Goal: Information Seeking & Learning: Learn about a topic

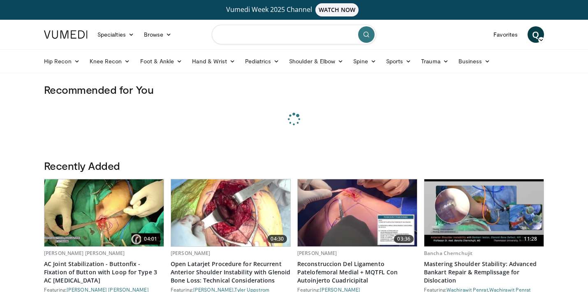
click at [253, 34] on input "Search topics, interventions" at bounding box center [294, 35] width 165 height 20
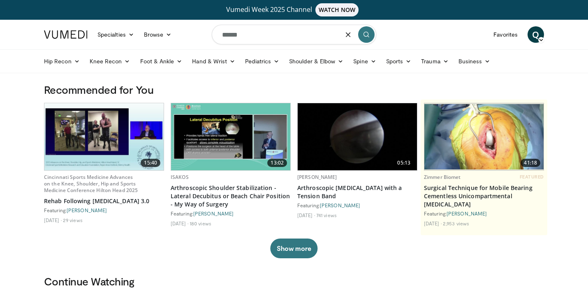
type input "******"
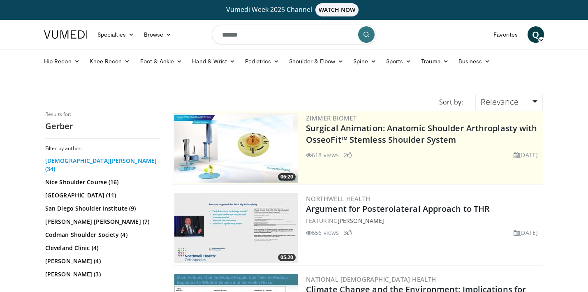
click at [86, 161] on link "Christian Gerber (34)" at bounding box center [101, 165] width 113 height 16
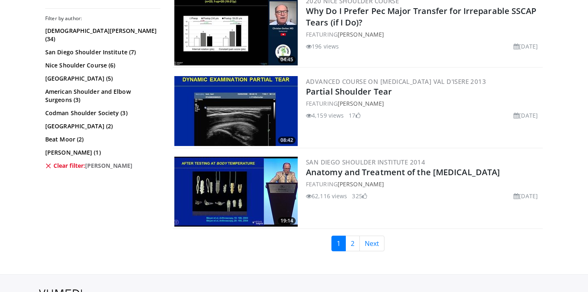
scroll to position [1812, 0]
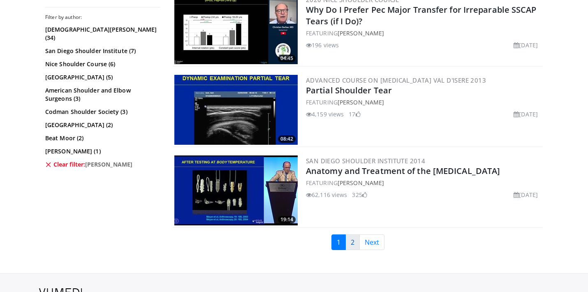
click at [357, 244] on link "2" at bounding box center [353, 243] width 14 height 16
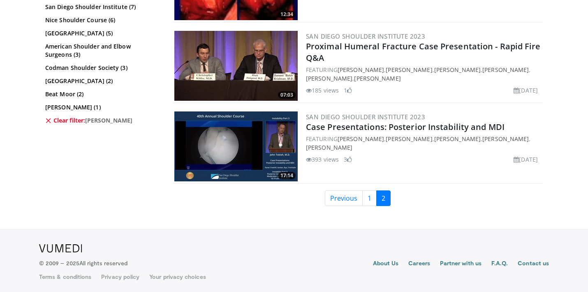
scroll to position [729, 0]
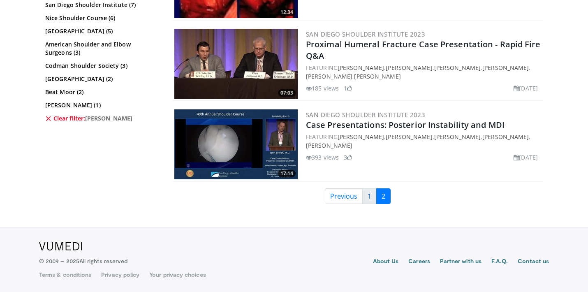
click at [372, 196] on link "1" at bounding box center [370, 196] width 14 height 16
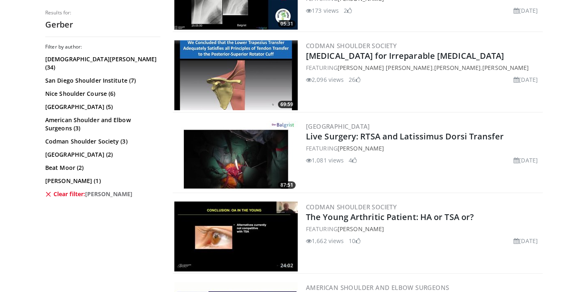
scroll to position [1445, 0]
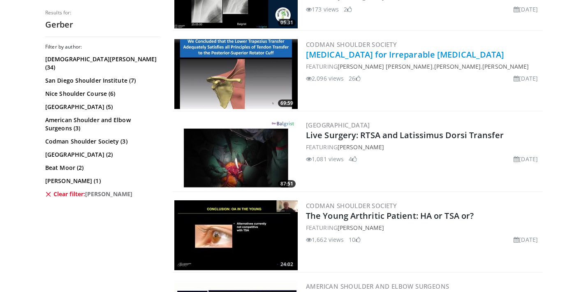
click at [380, 55] on link "[MEDICAL_DATA] for Irreparable [MEDICAL_DATA]" at bounding box center [405, 54] width 199 height 11
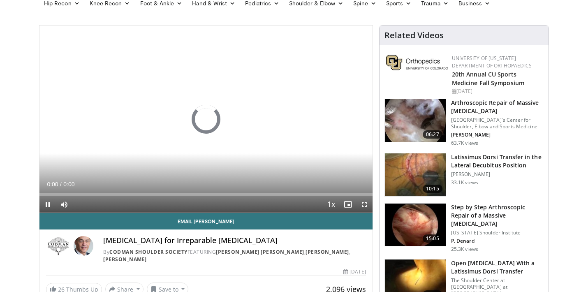
scroll to position [58, 0]
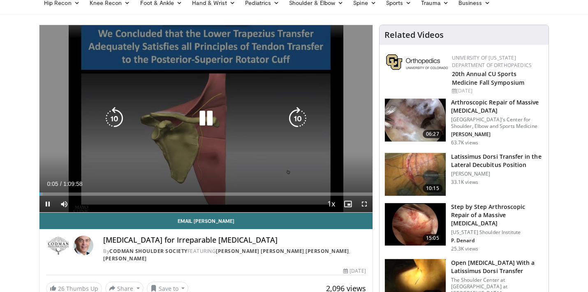
click at [154, 169] on div "10 seconds Tap to unmute" at bounding box center [206, 118] width 333 height 187
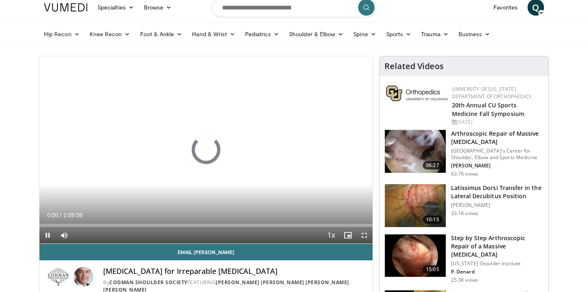
scroll to position [58, 0]
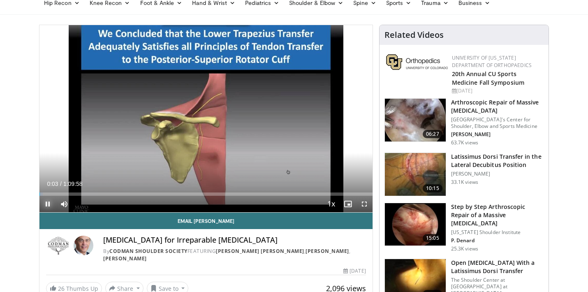
click at [47, 204] on span "Video Player" at bounding box center [48, 204] width 16 height 16
